Goal: Find contact information

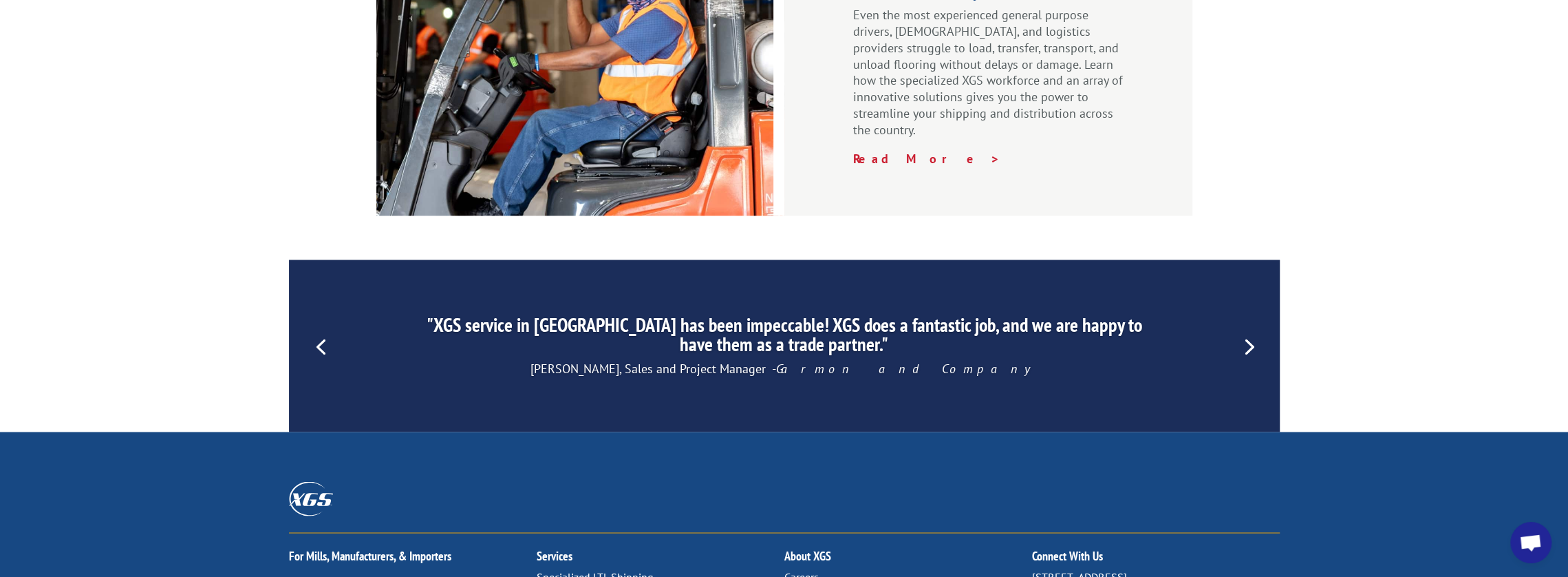
scroll to position [2147, 0]
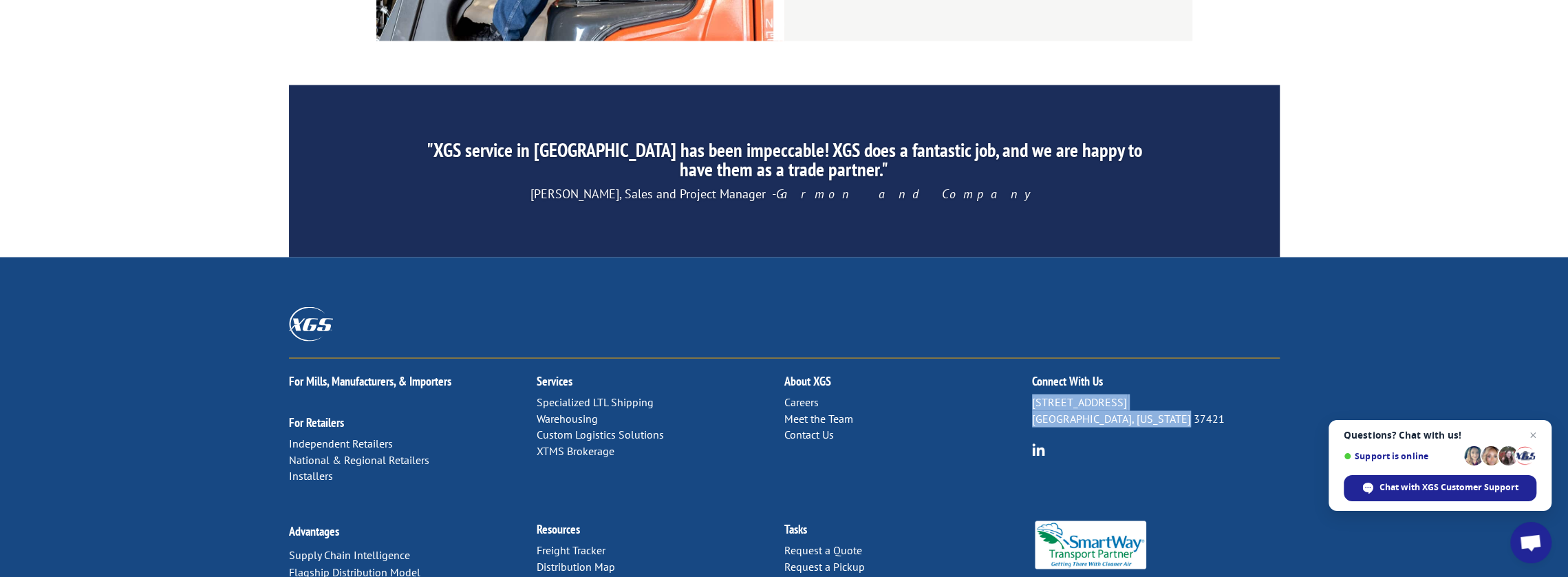
drag, startPoint x: 1033, startPoint y: 262, endPoint x: 1164, endPoint y: 272, distance: 131.4
click at [1177, 393] on p "[STREET_ADDRESS][US_STATE]" at bounding box center [1155, 410] width 248 height 33
copy p "[STREET_ADDRESS][US_STATE]"
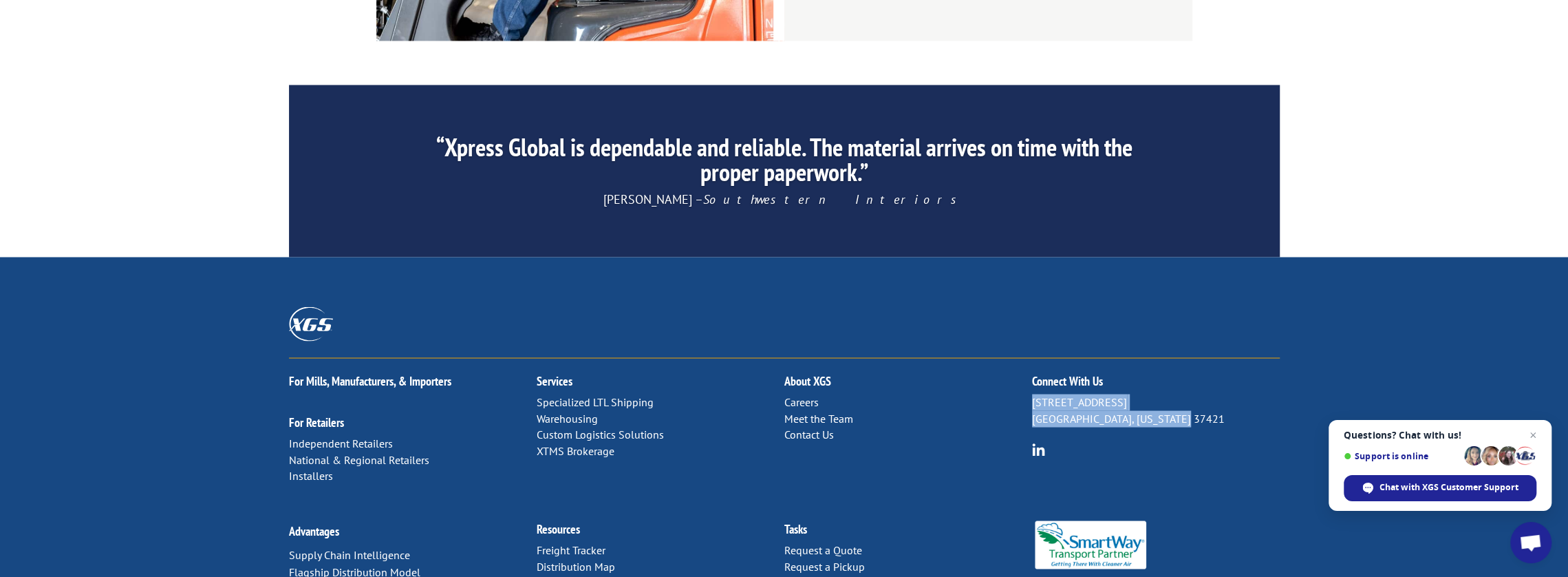
click at [1037, 442] on img at bounding box center [1038, 449] width 13 height 13
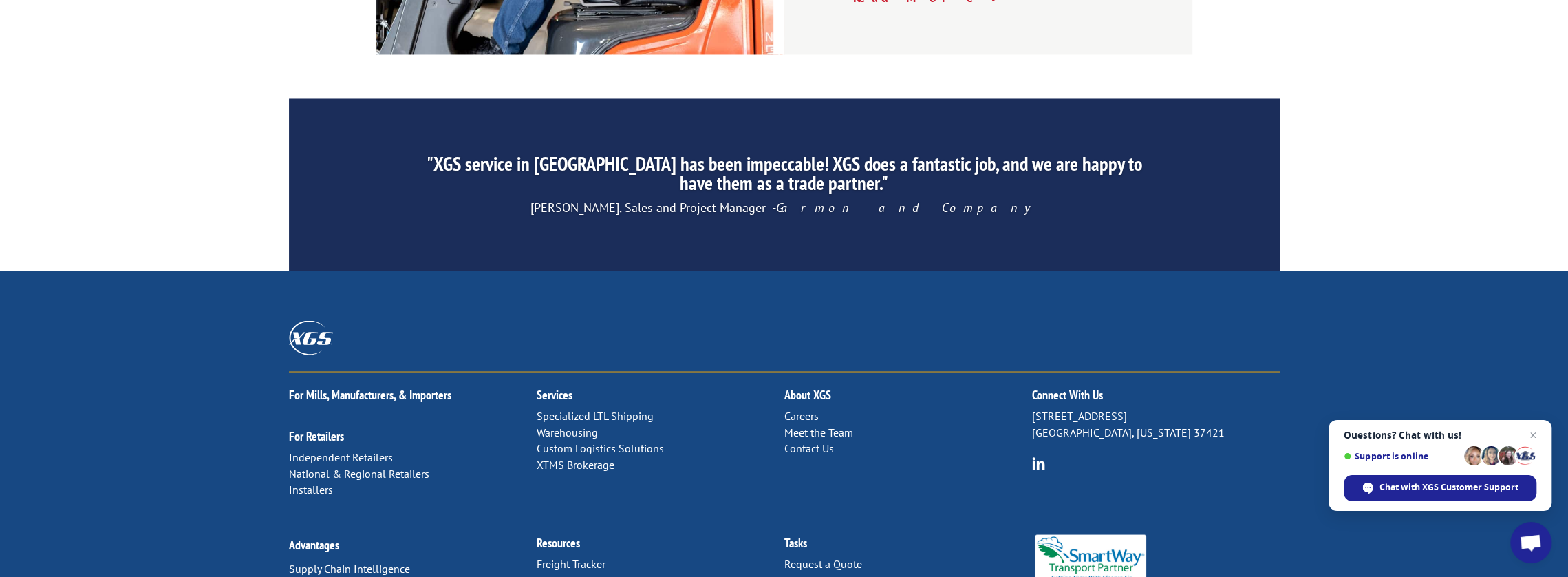
scroll to position [2147, 0]
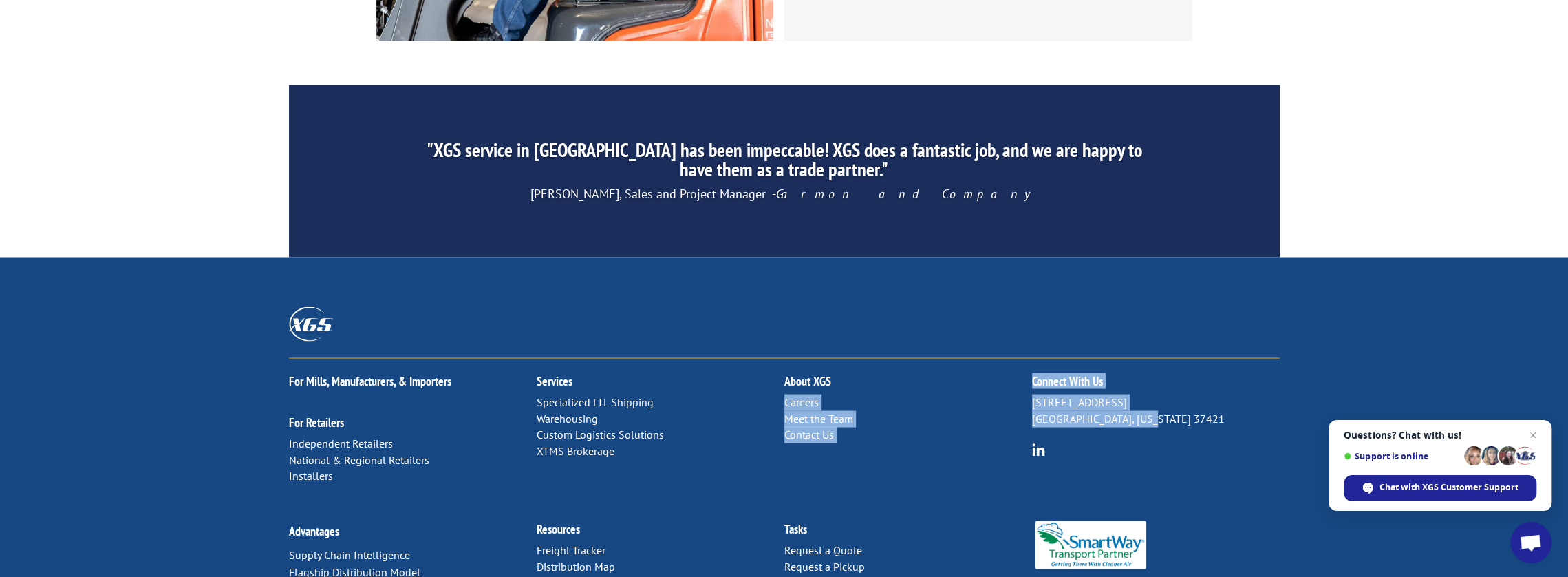
drag, startPoint x: 1070, startPoint y: 262, endPoint x: 1106, endPoint y: 268, distance: 36.5
click at [1141, 358] on div "For [PERSON_NAME], Manufacturers, & Importers For Retailers Independent Retaile…" at bounding box center [784, 431] width 990 height 148
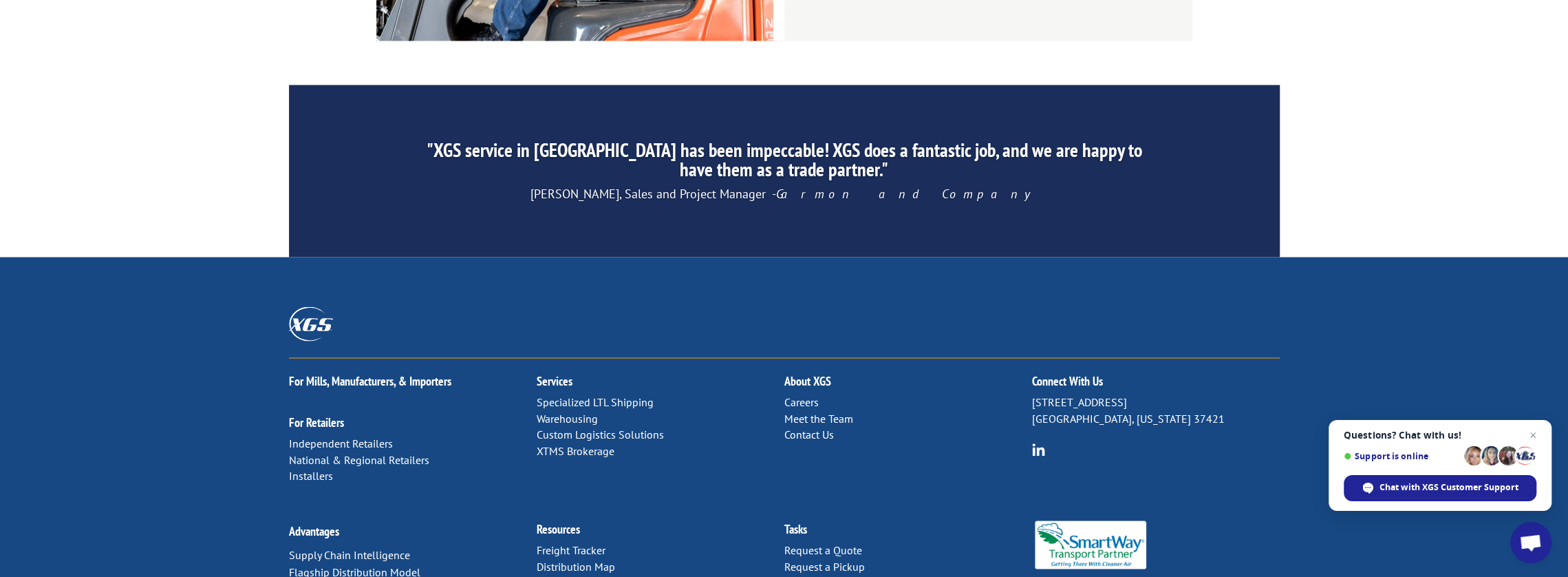
click at [944, 374] on h2 "About XGS" at bounding box center [907, 384] width 248 height 19
drag, startPoint x: 1035, startPoint y: 258, endPoint x: 1161, endPoint y: 281, distance: 128.1
click at [1161, 358] on div "Connect With Us [STREET_ADDRESS][US_STATE]" at bounding box center [1155, 409] width 248 height 103
drag, startPoint x: 1032, startPoint y: 256, endPoint x: 1156, endPoint y: 286, distance: 127.6
click at [1161, 358] on div "Connect With Us [STREET_ADDRESS][US_STATE]" at bounding box center [1155, 409] width 248 height 103
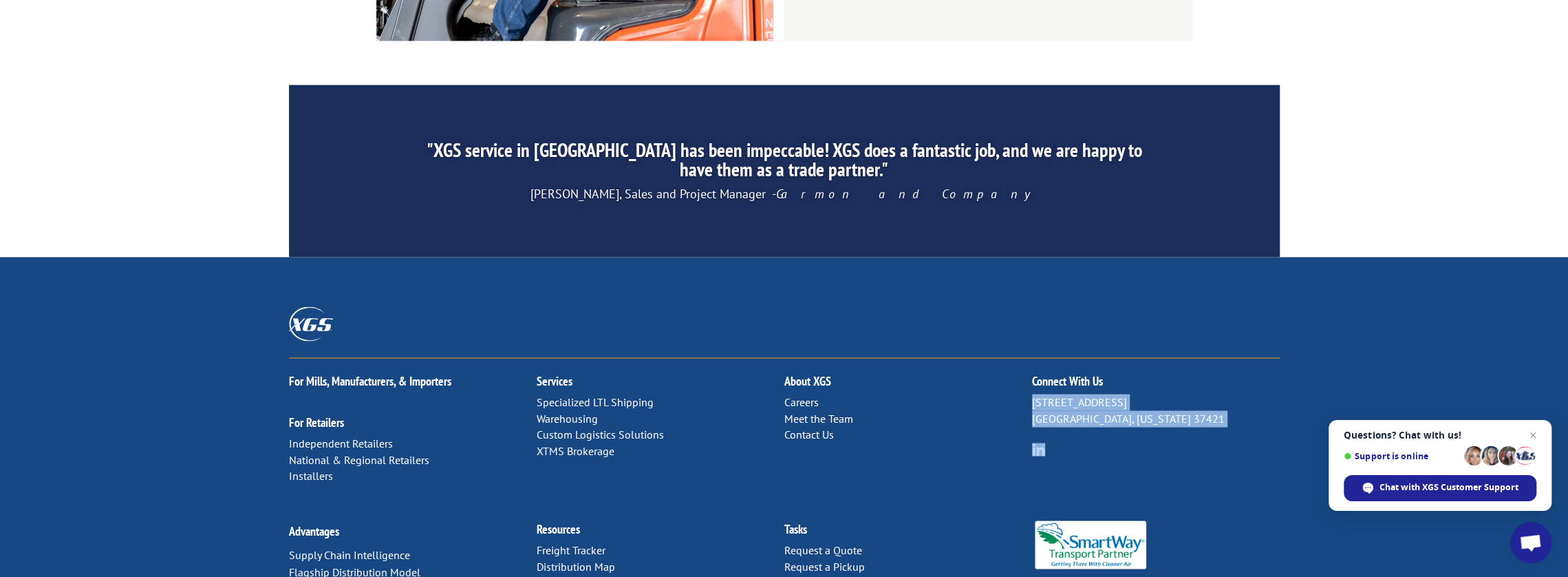
copy div "[STREET_ADDRESS][US_STATE]"
